Goal: Communication & Community: Answer question/provide support

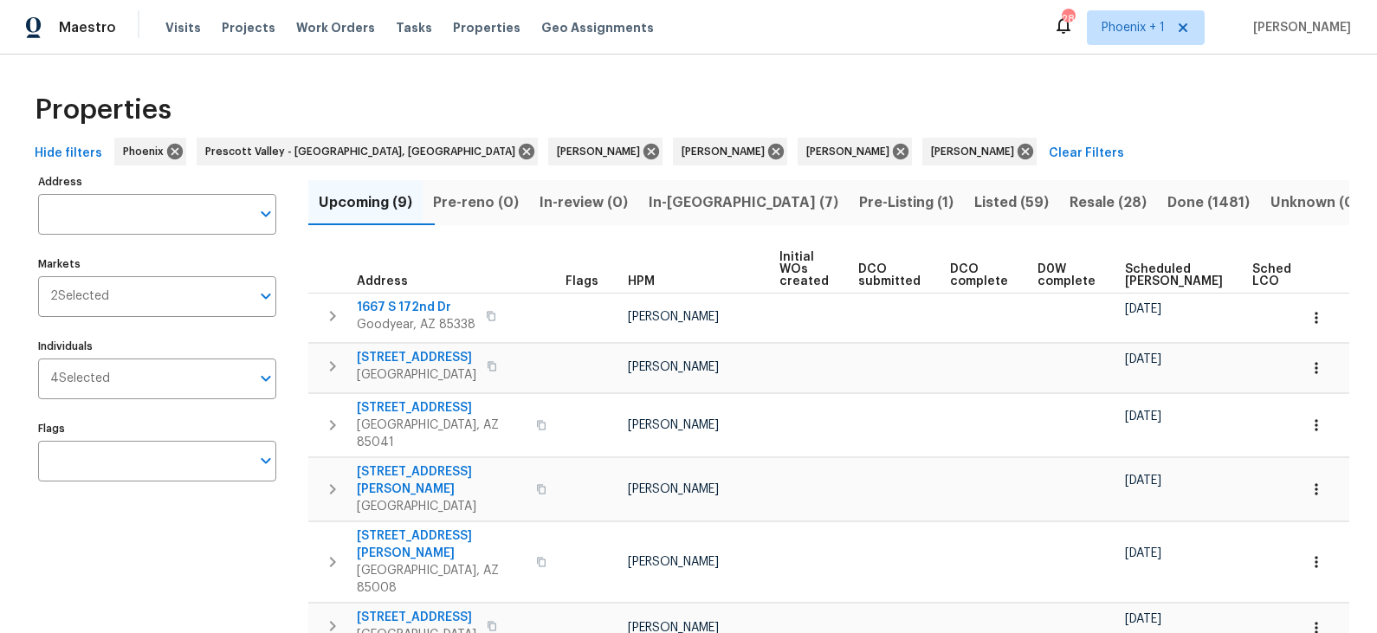
click at [719, 199] on span "In-[GEOGRAPHIC_DATA] (7)" at bounding box center [744, 203] width 190 height 24
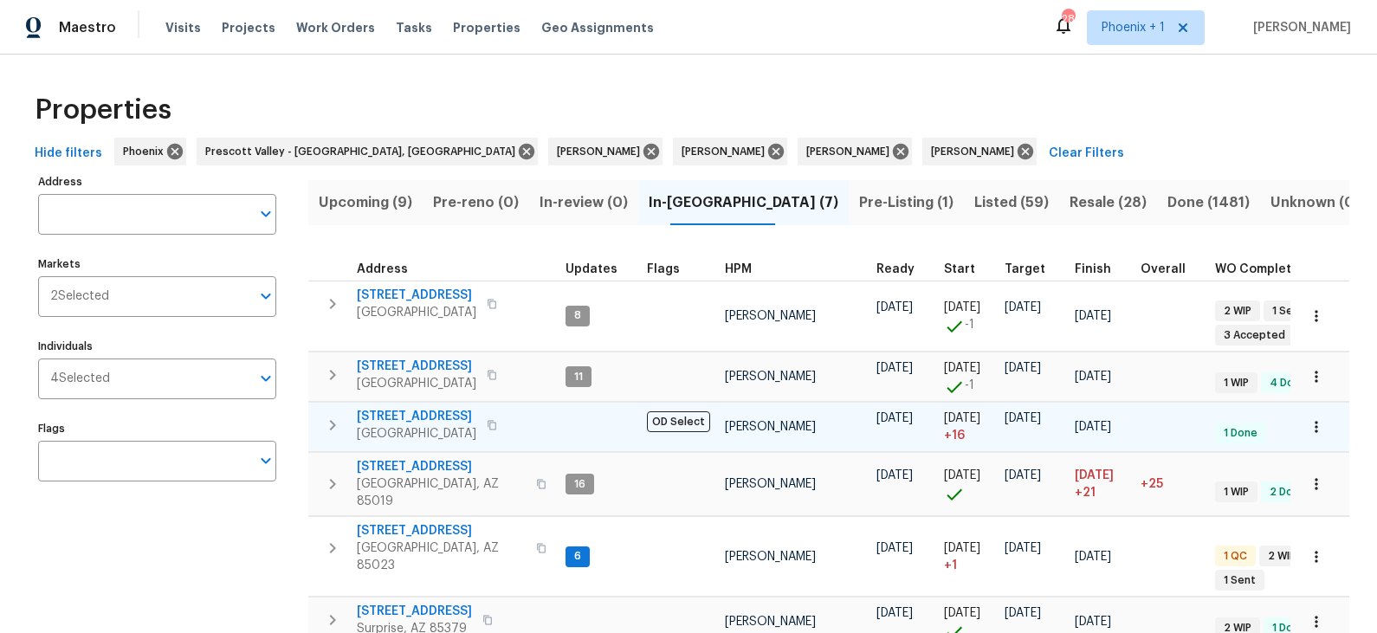
click at [444, 416] on span "[STREET_ADDRESS]" at bounding box center [417, 416] width 120 height 17
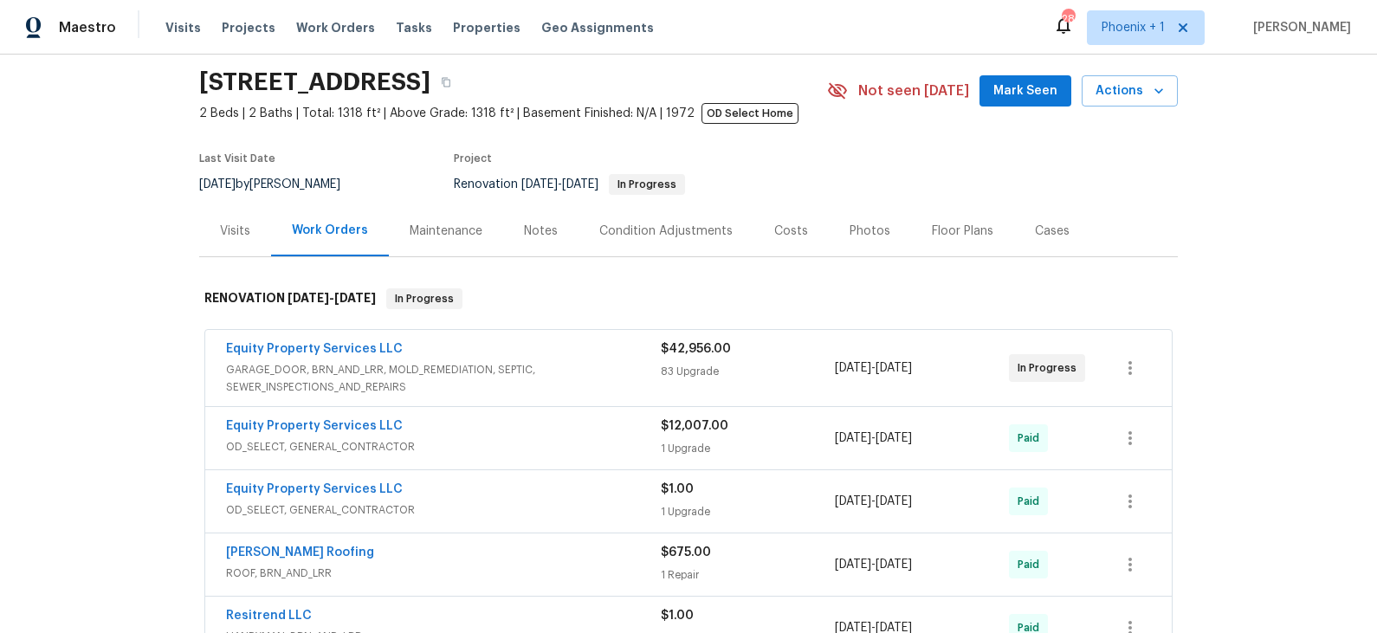
scroll to position [65, 0]
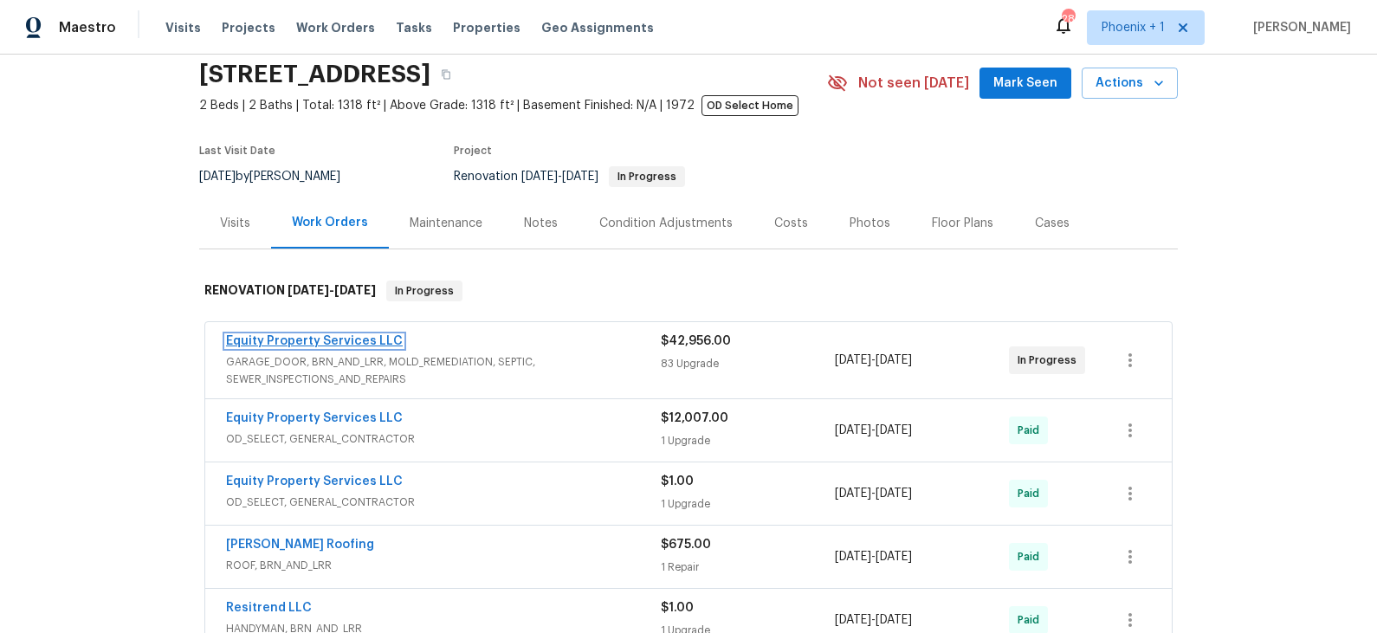
click at [349, 336] on link "Equity Property Services LLC" at bounding box center [314, 341] width 177 height 12
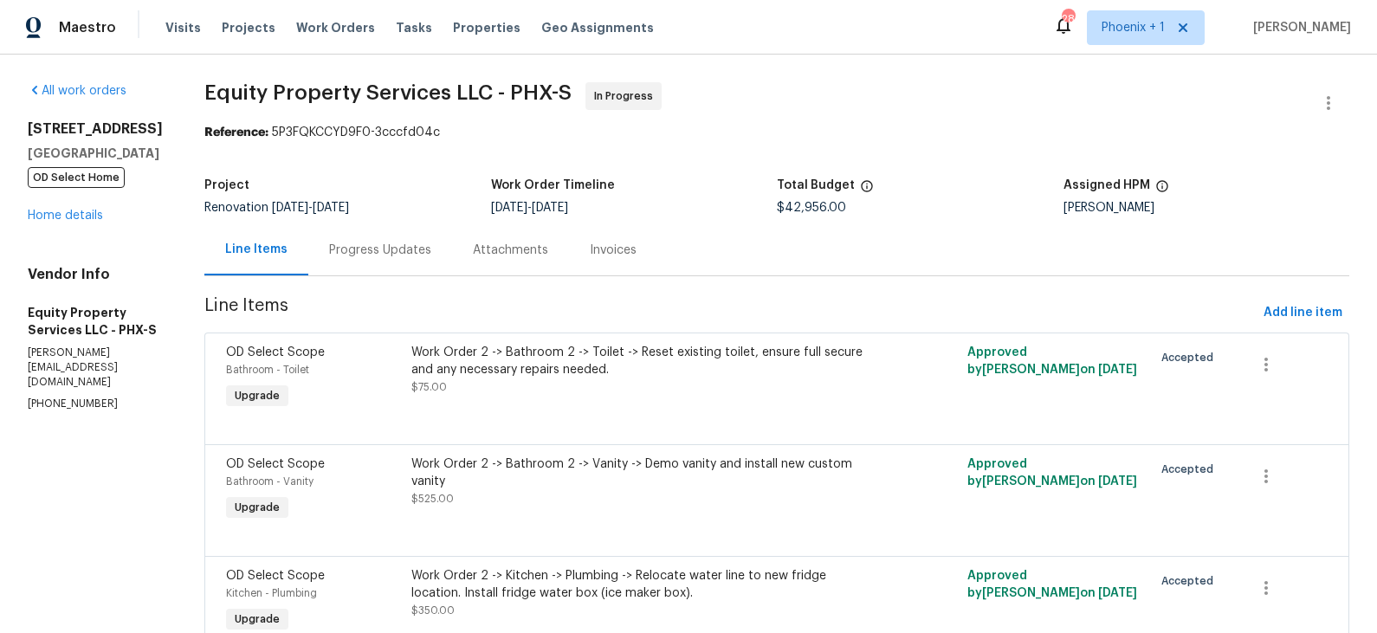
click at [341, 257] on div "Progress Updates" at bounding box center [380, 250] width 102 height 17
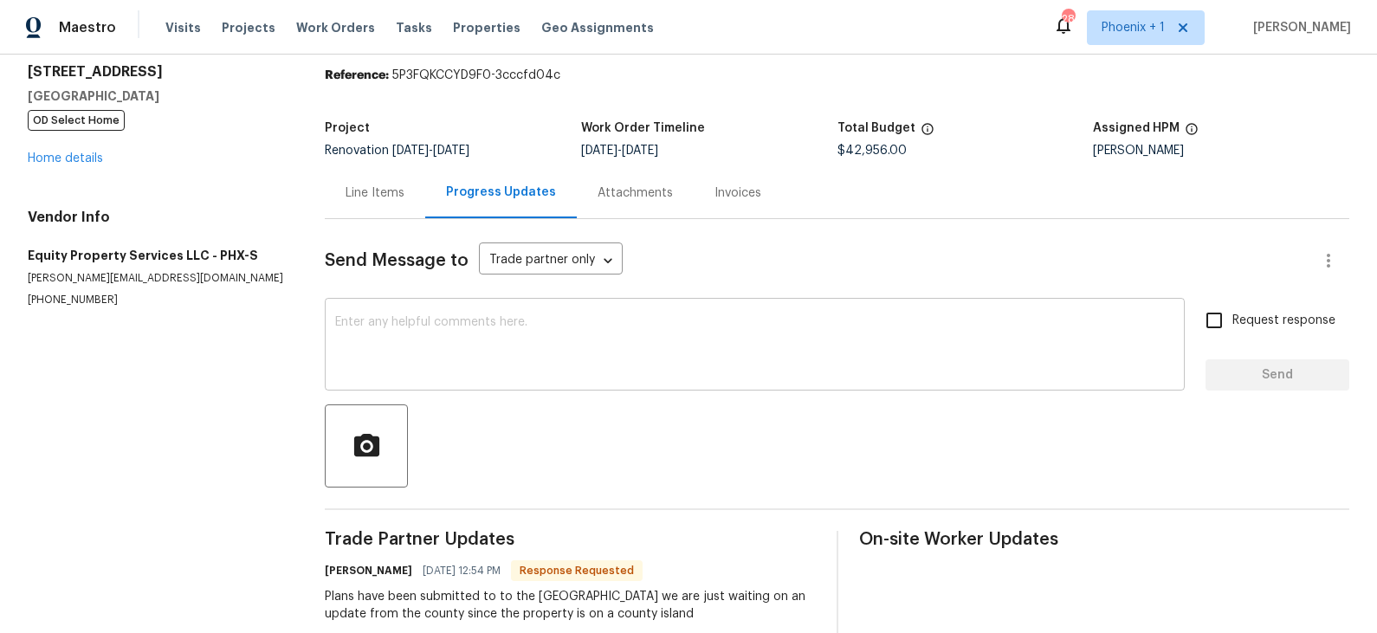
scroll to position [56, 0]
click at [459, 340] on textarea at bounding box center [754, 347] width 839 height 61
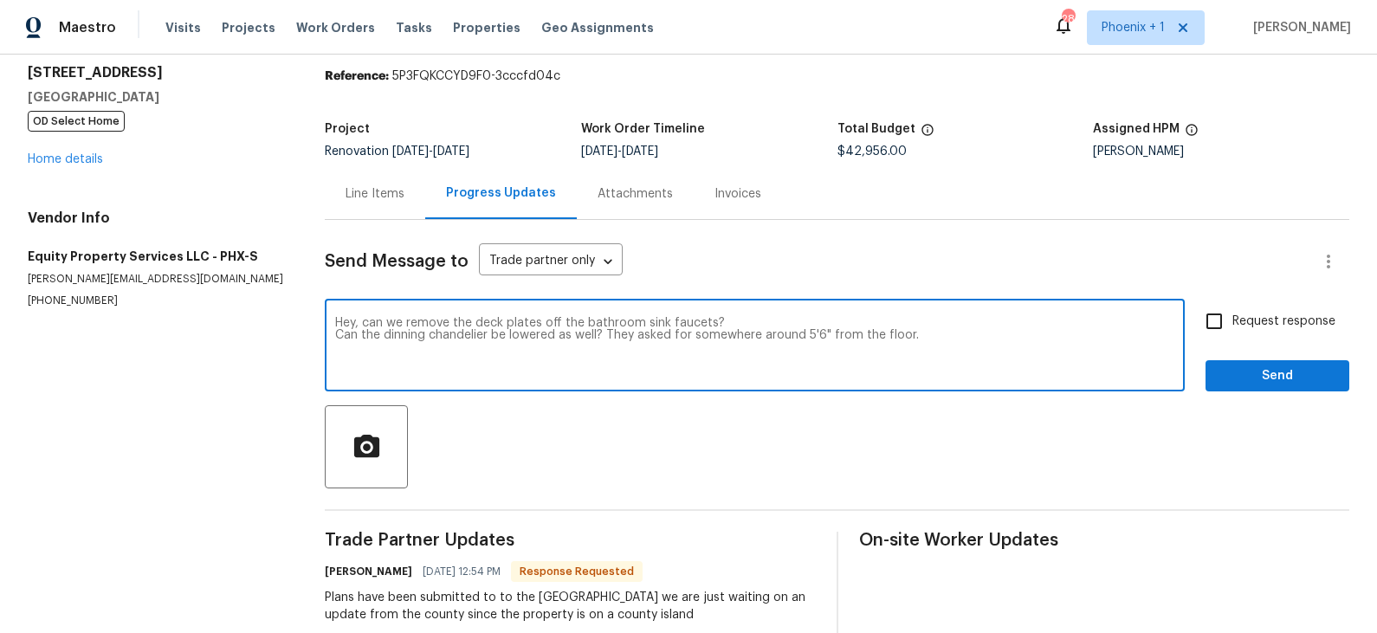
type textarea "Hey, can we remove the deck plates off the bathroom sink faucets? Can the dinni…"
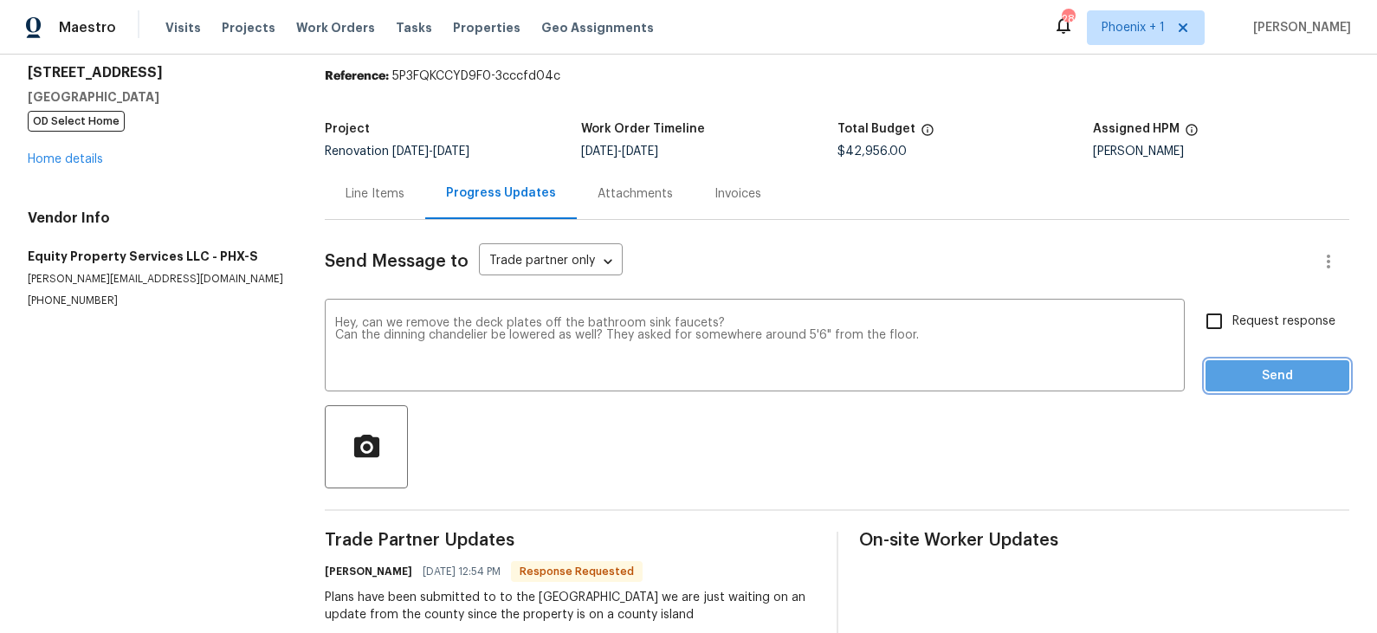
click at [1236, 363] on button "Send" at bounding box center [1278, 376] width 144 height 32
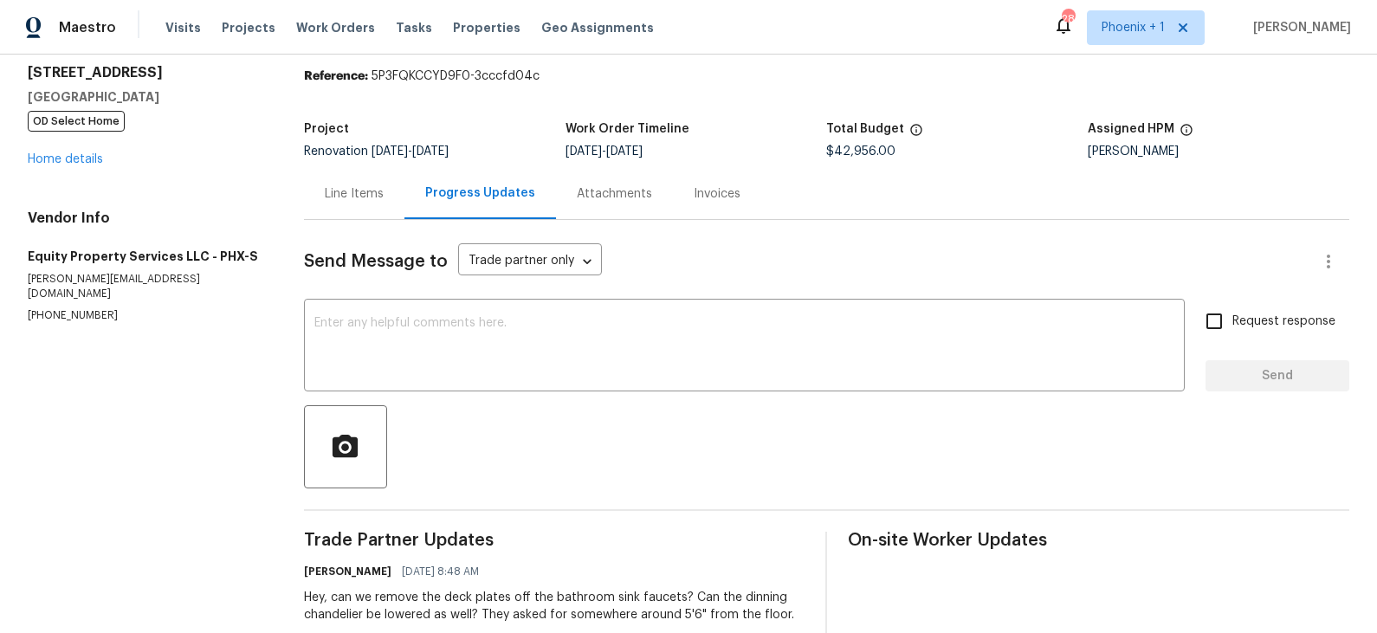
scroll to position [0, 0]
